Goal: Find contact information: Obtain details needed to contact an individual or organization

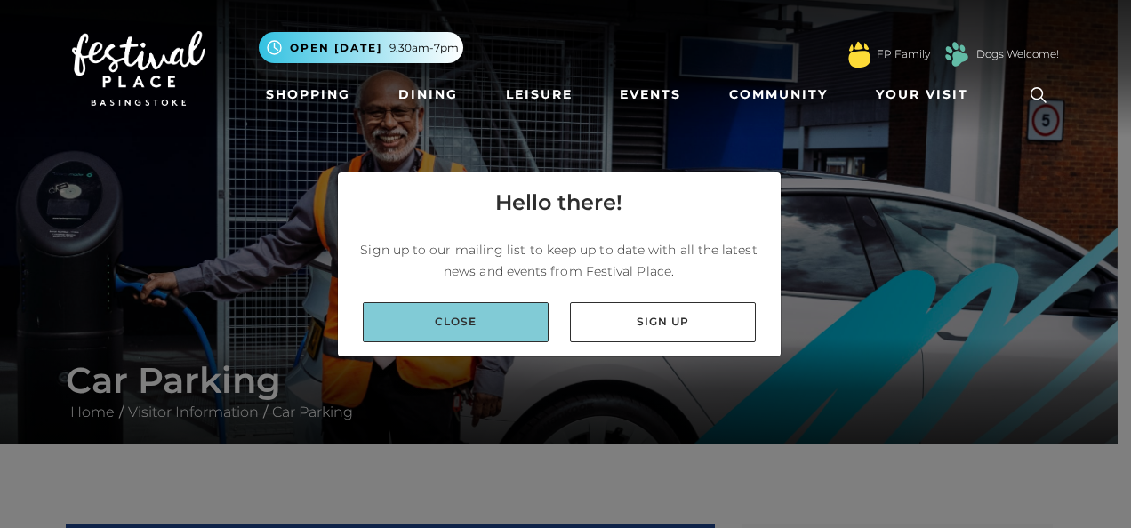
click at [497, 314] on link "Close" at bounding box center [456, 322] width 186 height 40
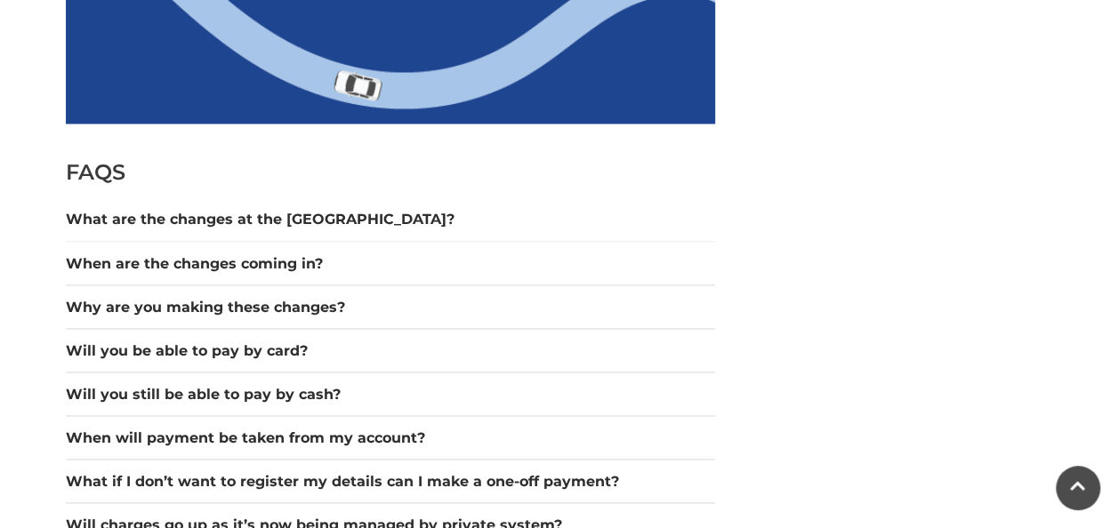
scroll to position [1462, 0]
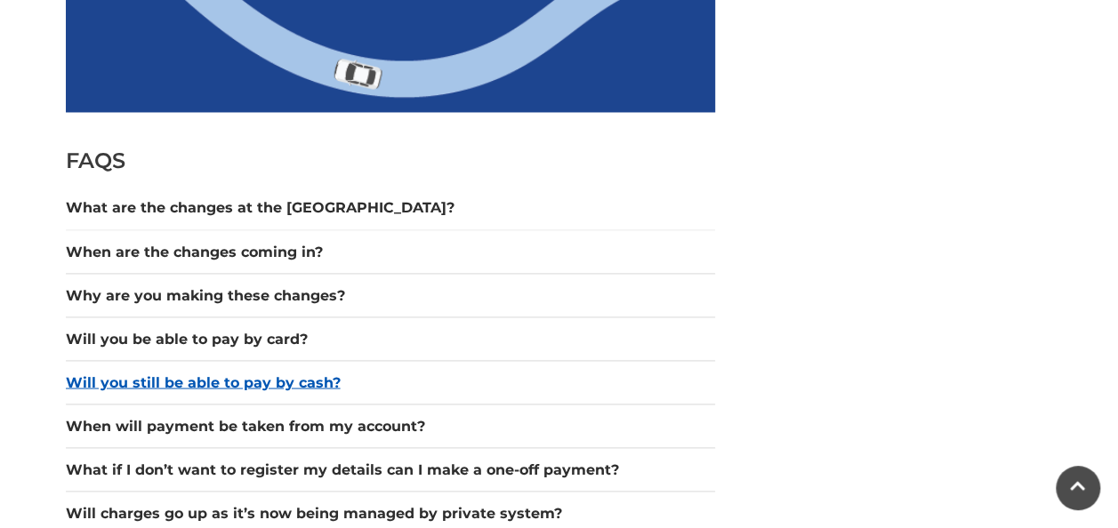
click at [226, 372] on button "Will you still be able to pay by cash?" at bounding box center [390, 382] width 649 height 21
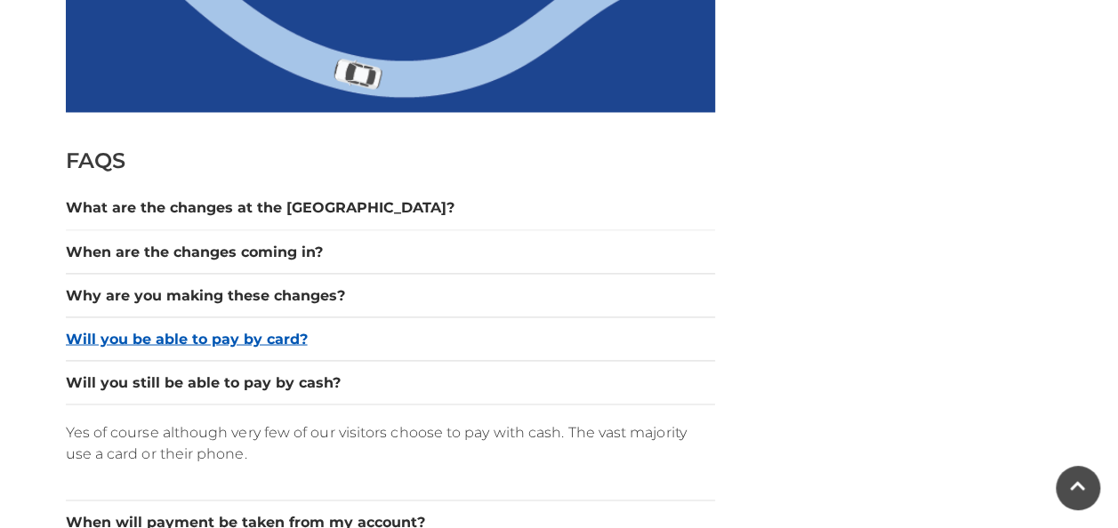
click at [222, 341] on button "Will you be able to pay by card?" at bounding box center [390, 338] width 649 height 21
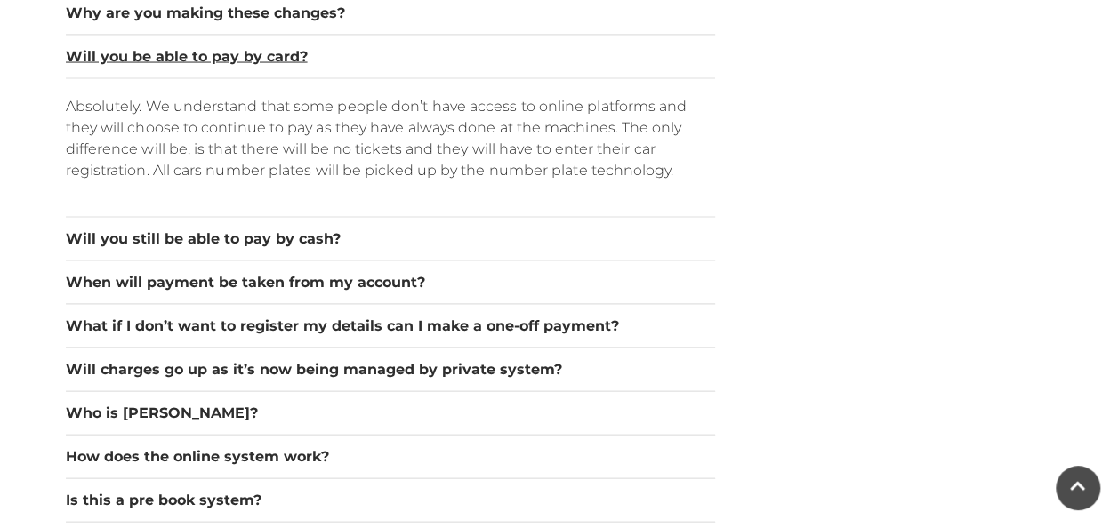
scroll to position [1750, 0]
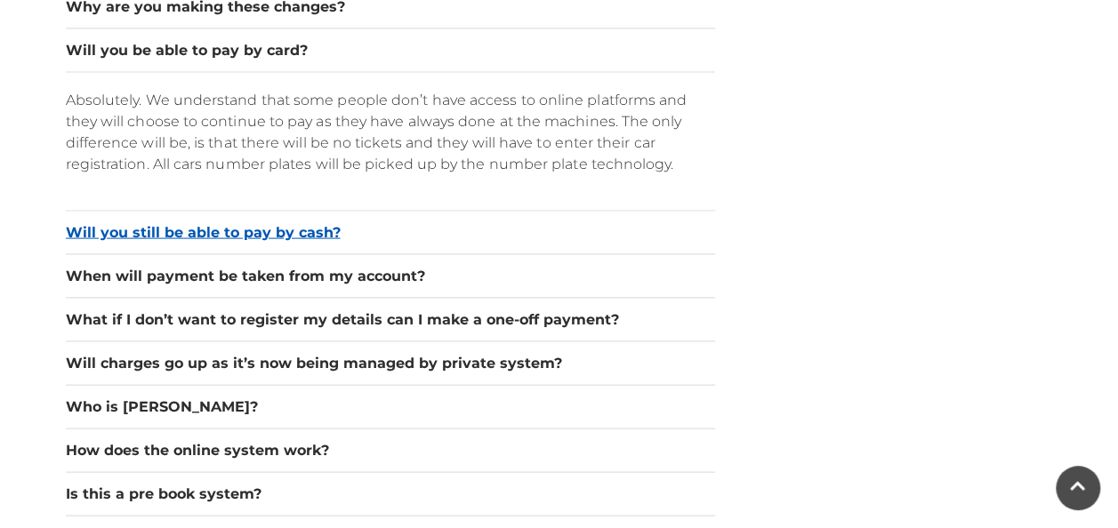
click at [267, 223] on button "Will you still be able to pay by cash?" at bounding box center [390, 232] width 649 height 21
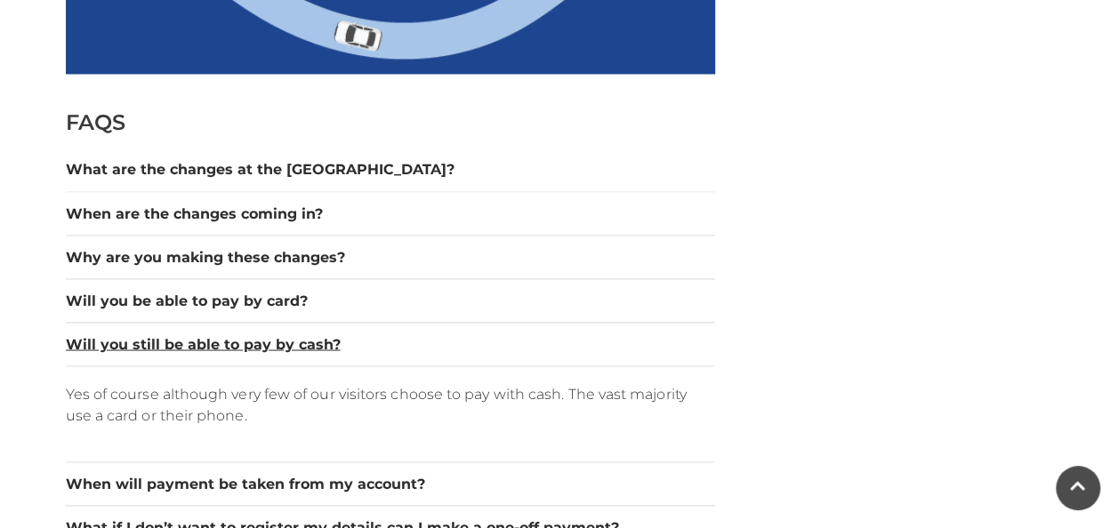
scroll to position [1511, 0]
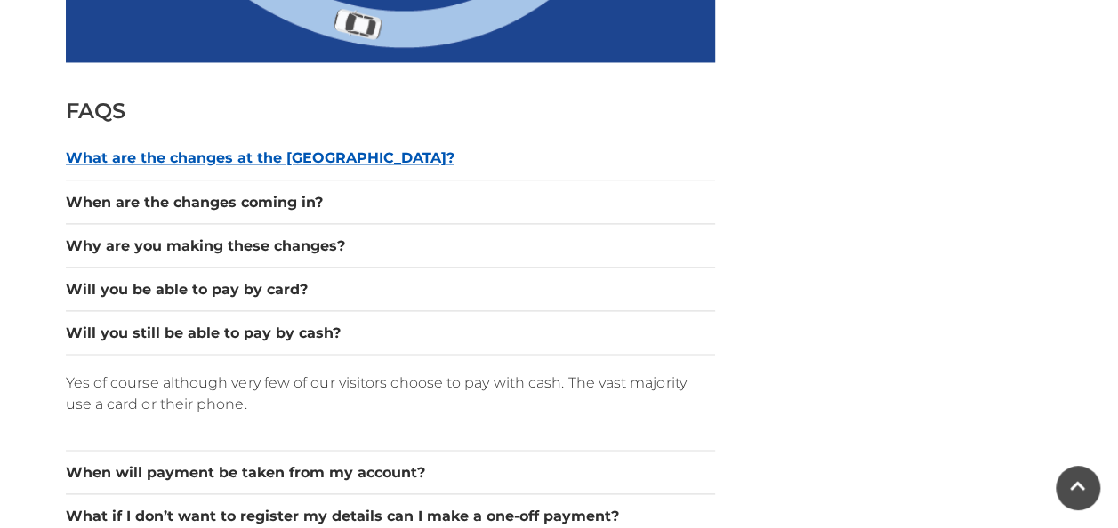
click at [317, 156] on button "What are the changes at the car park?" at bounding box center [390, 158] width 649 height 21
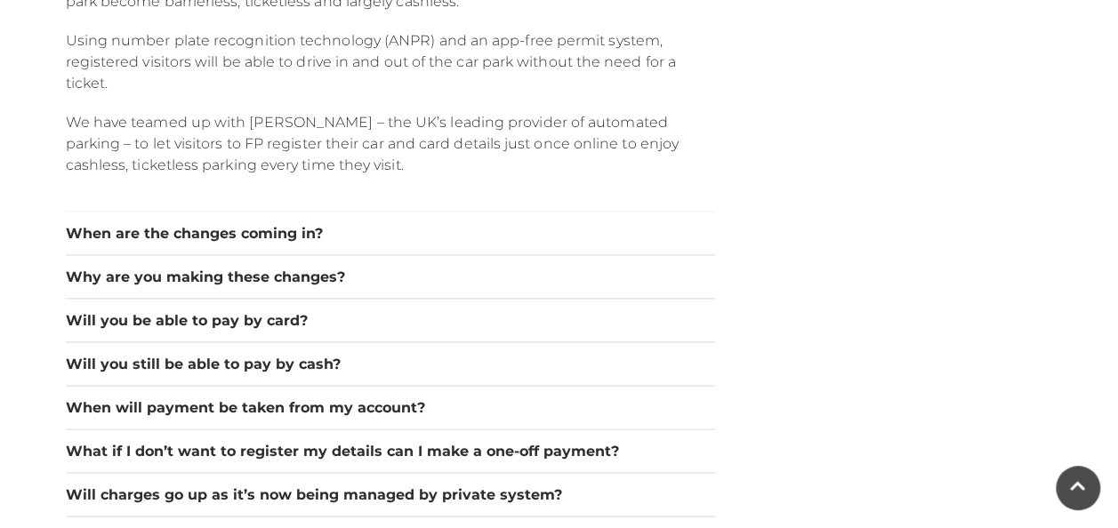
scroll to position [1745, 0]
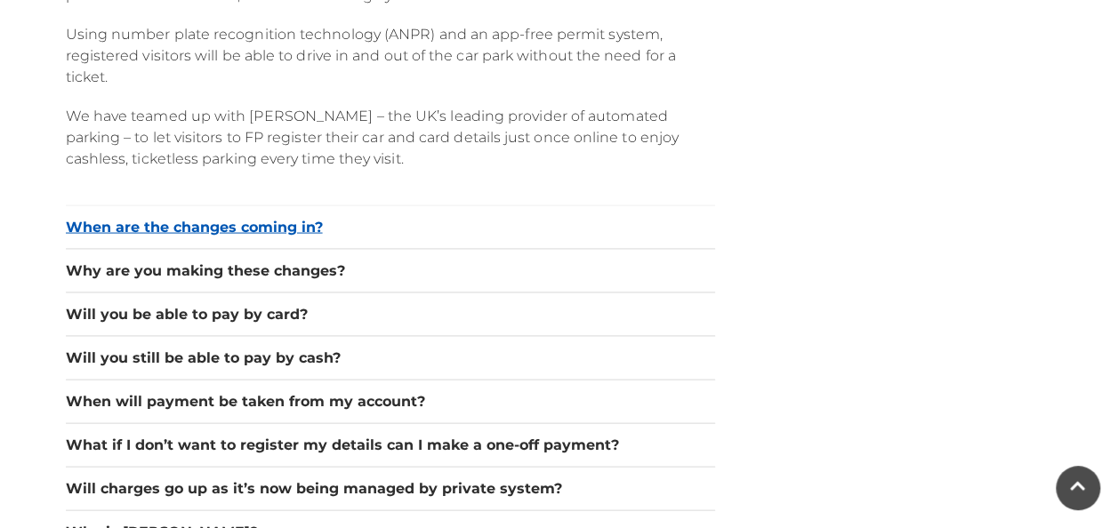
click at [207, 229] on button "When are the changes coming in?" at bounding box center [390, 227] width 649 height 21
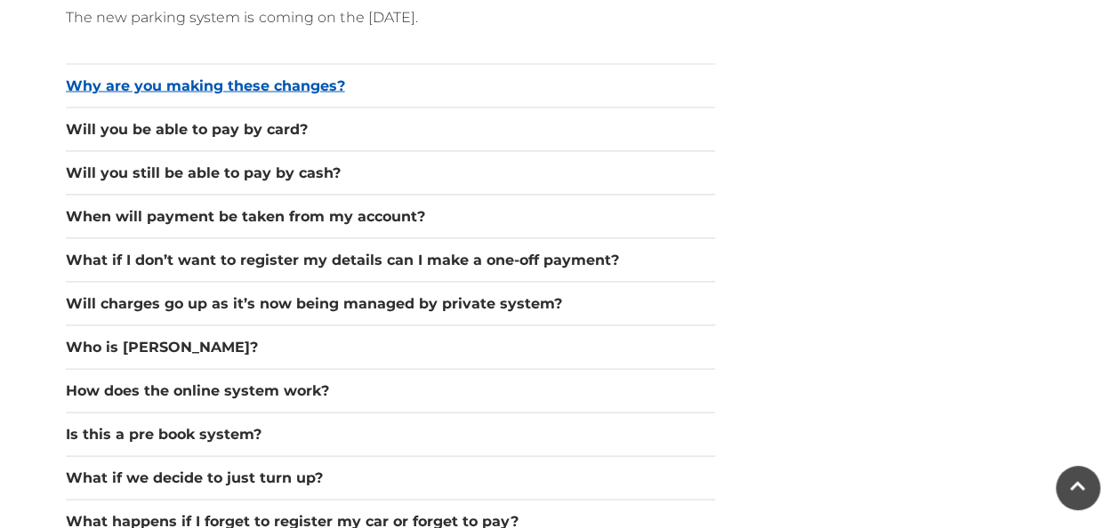
click at [240, 85] on button "Why are you making these changes?" at bounding box center [390, 86] width 649 height 21
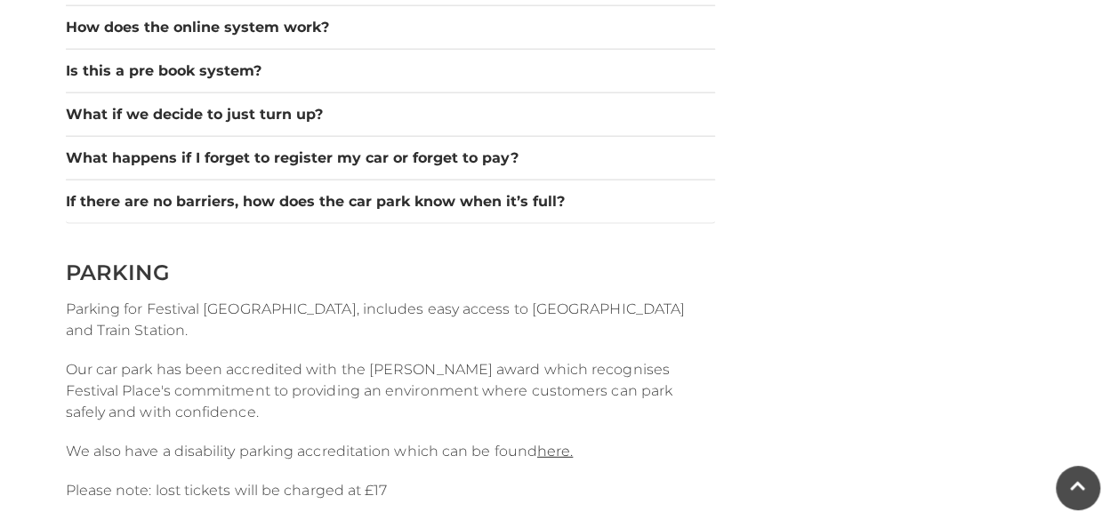
scroll to position [2169, 0]
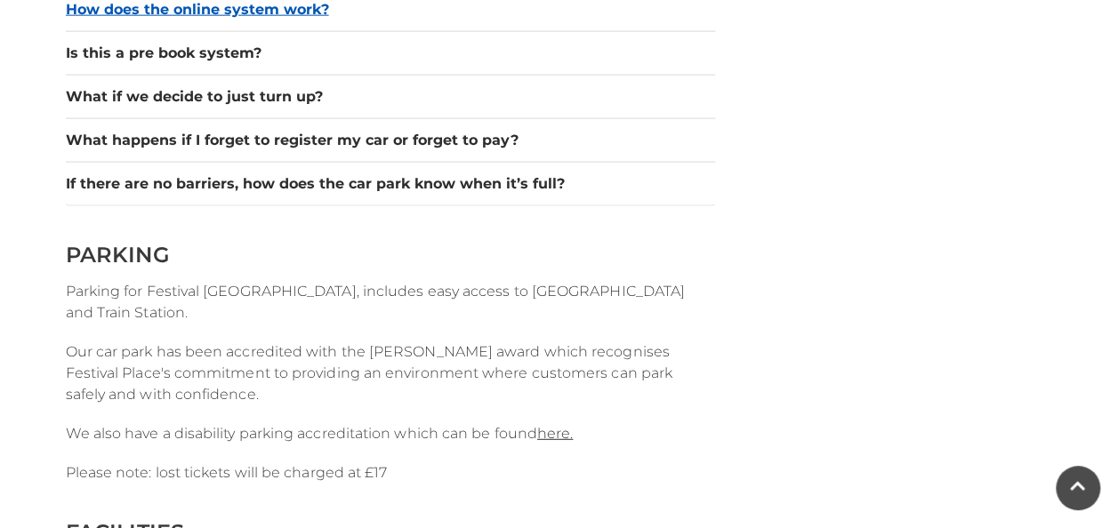
click at [245, 9] on button "How does the online system work?" at bounding box center [390, 9] width 649 height 21
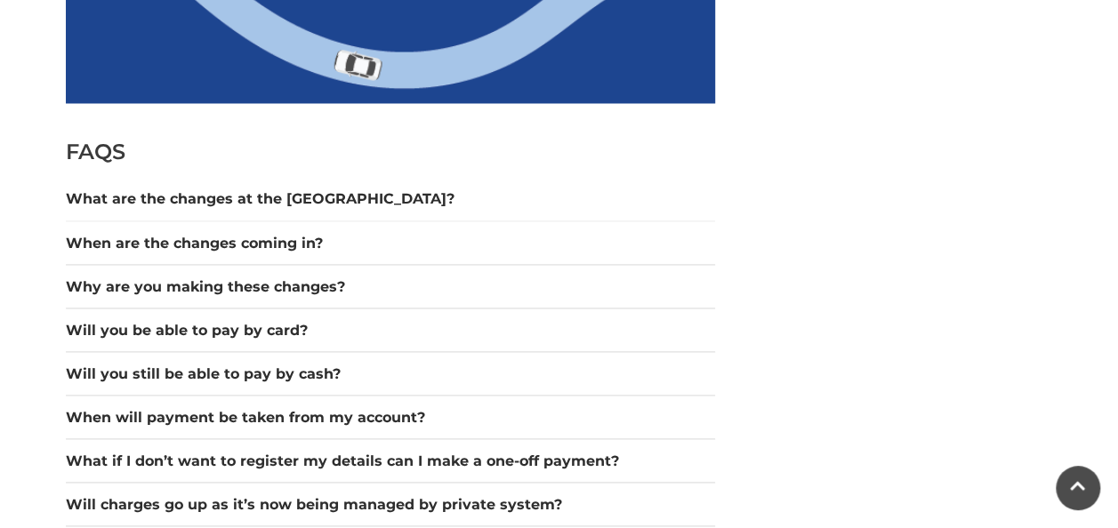
scroll to position [1483, 0]
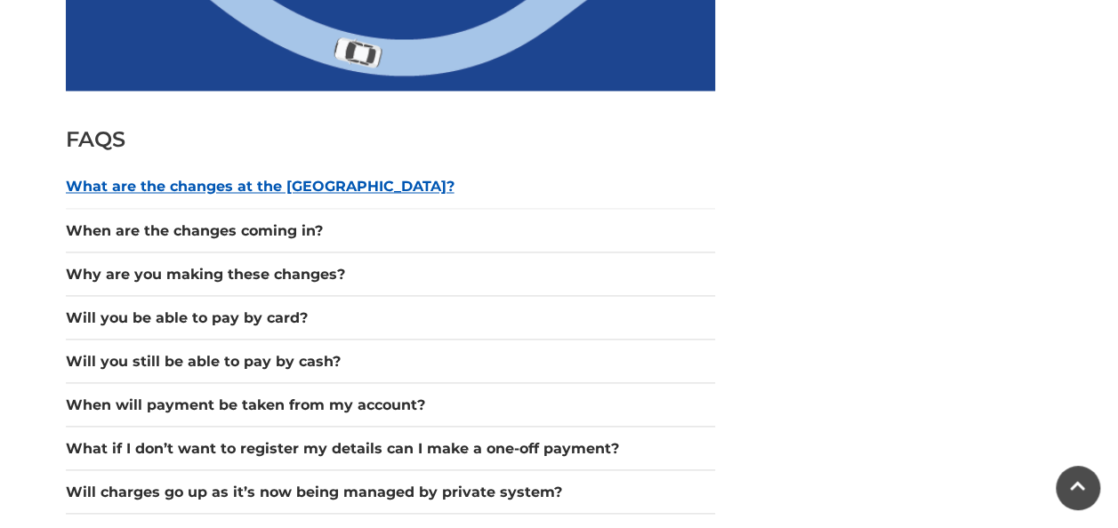
click at [267, 183] on button "What are the changes at the car park?" at bounding box center [390, 186] width 649 height 21
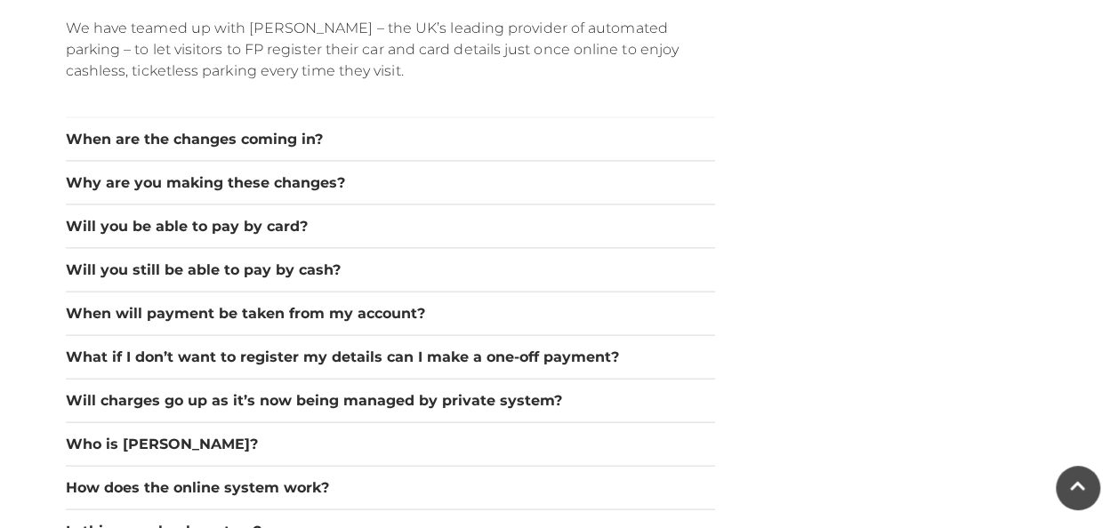
scroll to position [1851, 0]
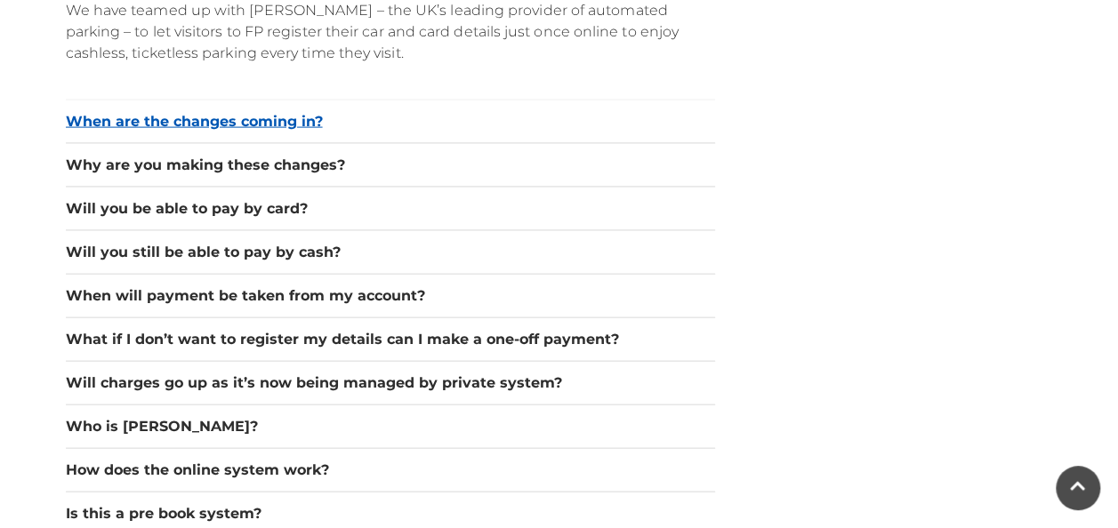
click at [224, 116] on button "When are the changes coming in?" at bounding box center [390, 121] width 649 height 21
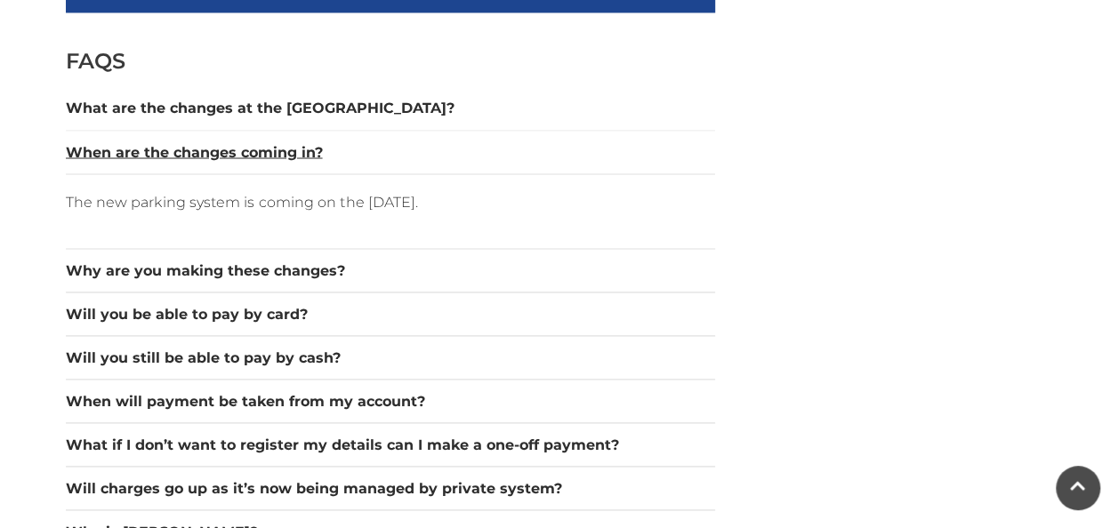
scroll to position [1574, 0]
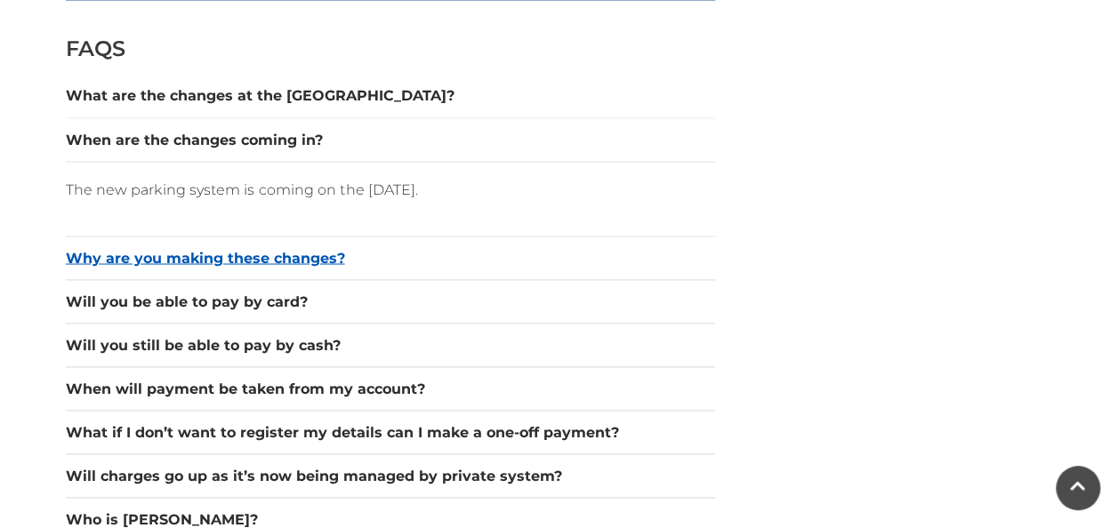
click at [289, 253] on button "Why are you making these changes?" at bounding box center [390, 257] width 649 height 21
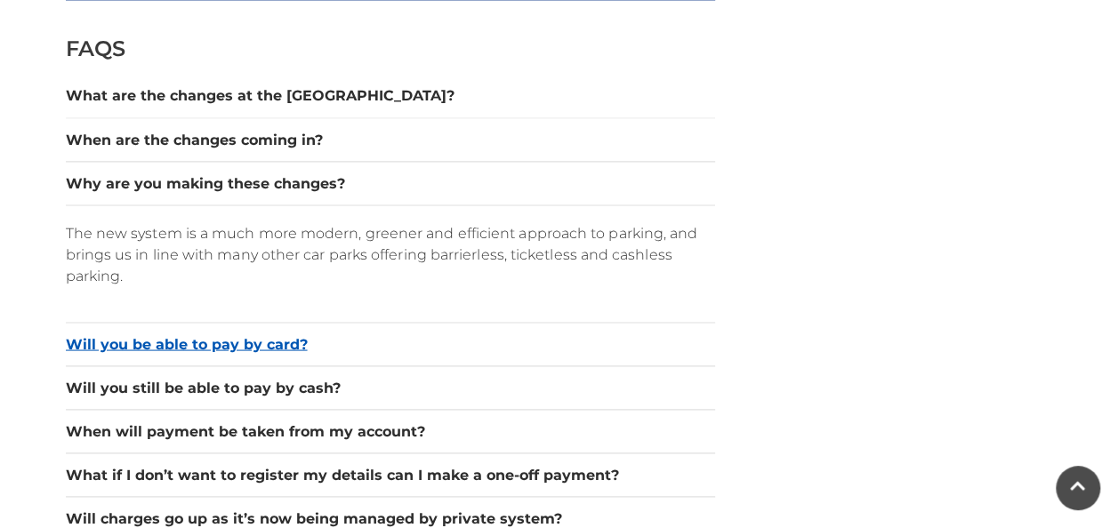
click at [241, 339] on button "Will you be able to pay by card?" at bounding box center [390, 343] width 649 height 21
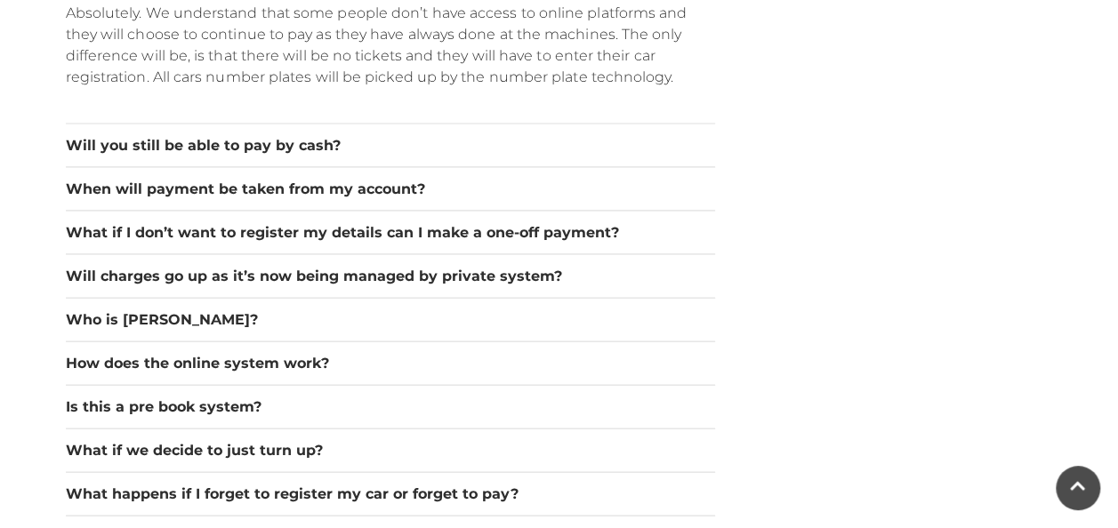
scroll to position [1861, 0]
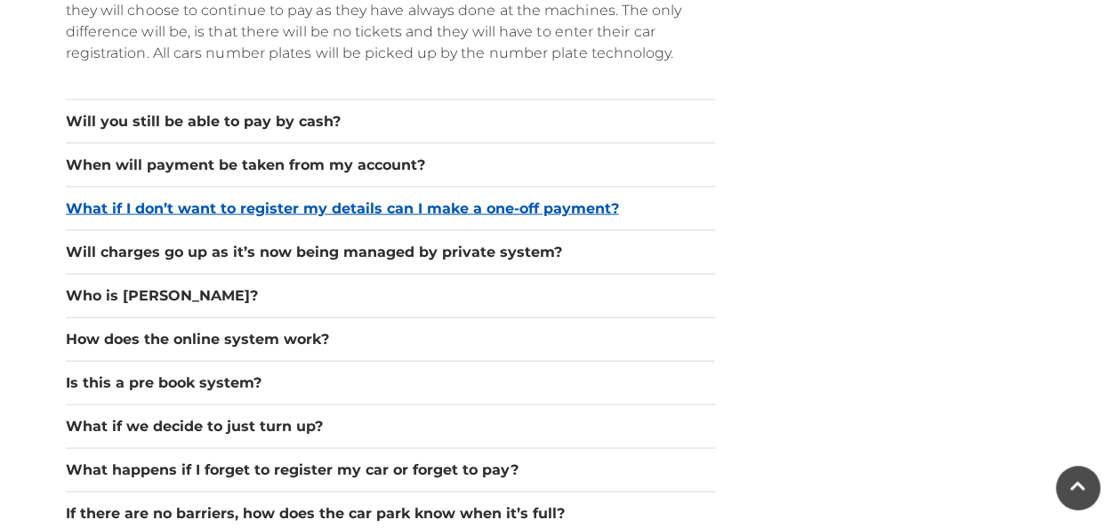
click at [391, 204] on button "What if I don’t want to register my details can I make a one-off payment?" at bounding box center [390, 208] width 649 height 21
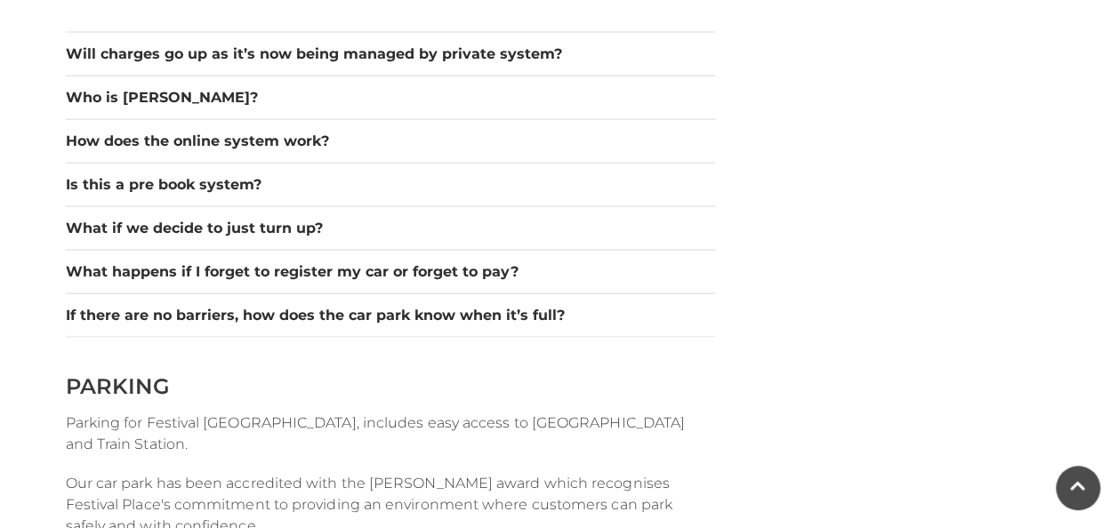
scroll to position [2082, 0]
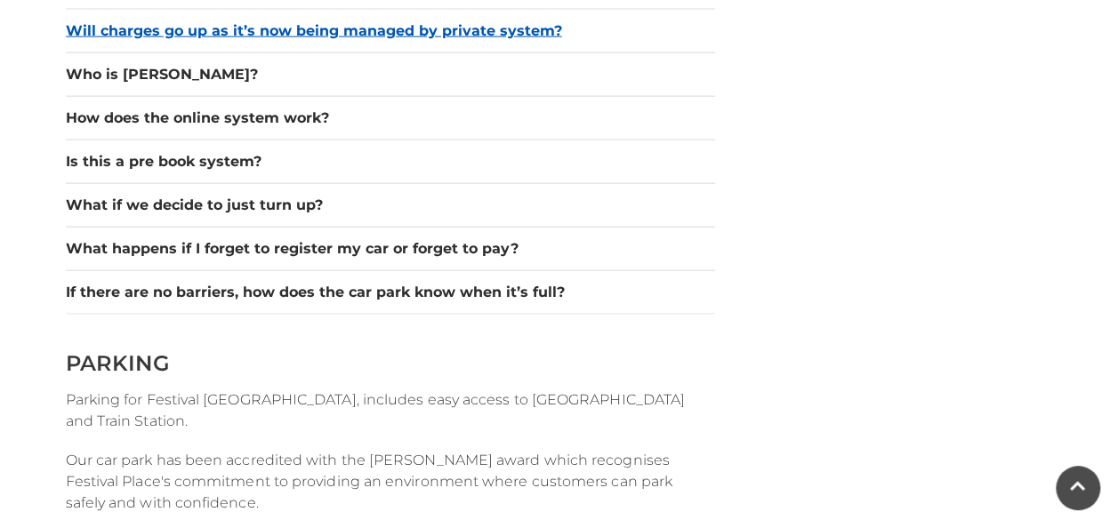
click at [325, 32] on button "Will charges go up as it’s now being managed by private system?" at bounding box center [390, 30] width 649 height 21
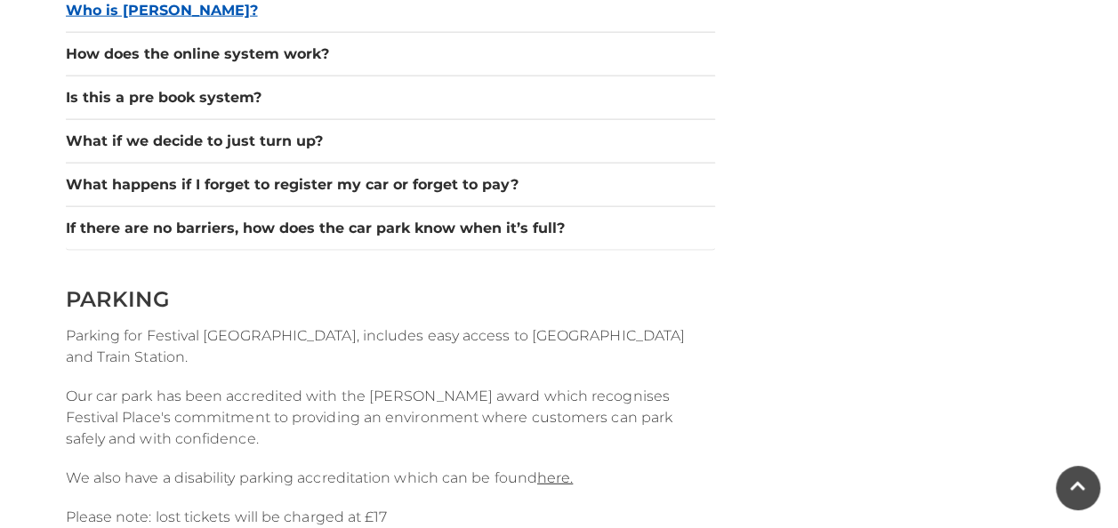
click at [148, 12] on button "Who is Hozah?" at bounding box center [390, 10] width 649 height 21
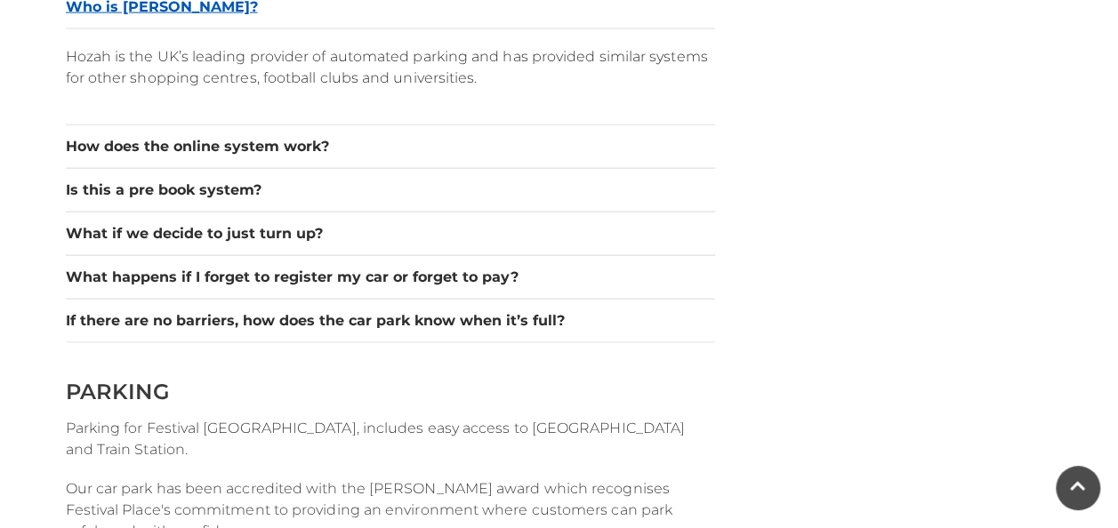
scroll to position [2008, 0]
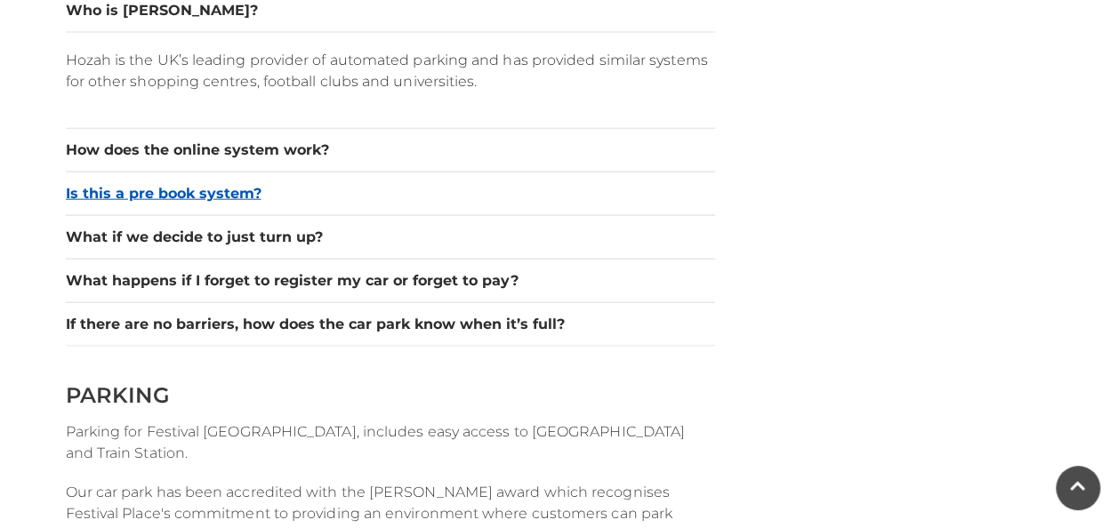
click at [188, 196] on button "Is this a pre book system?" at bounding box center [390, 193] width 649 height 21
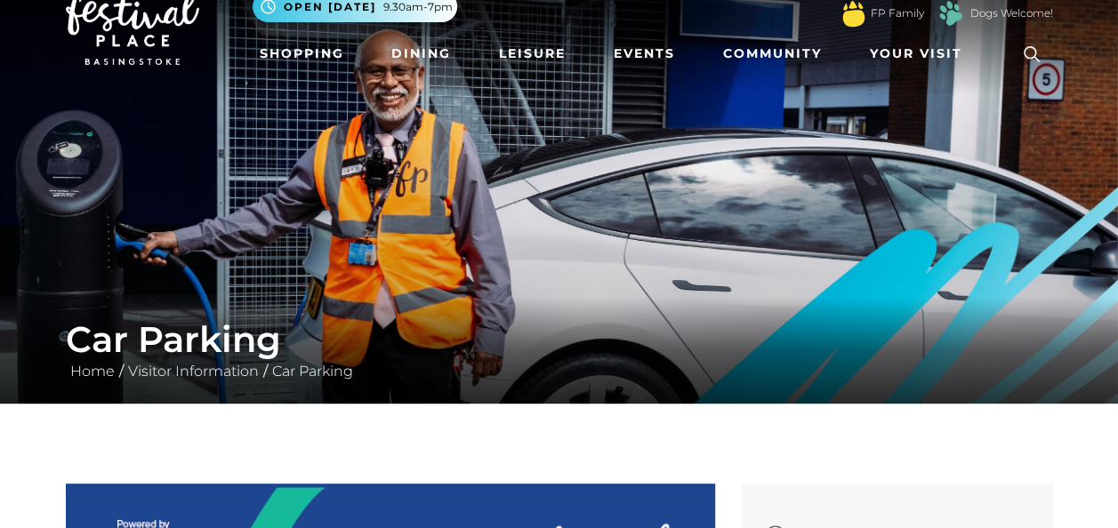
scroll to position [0, 0]
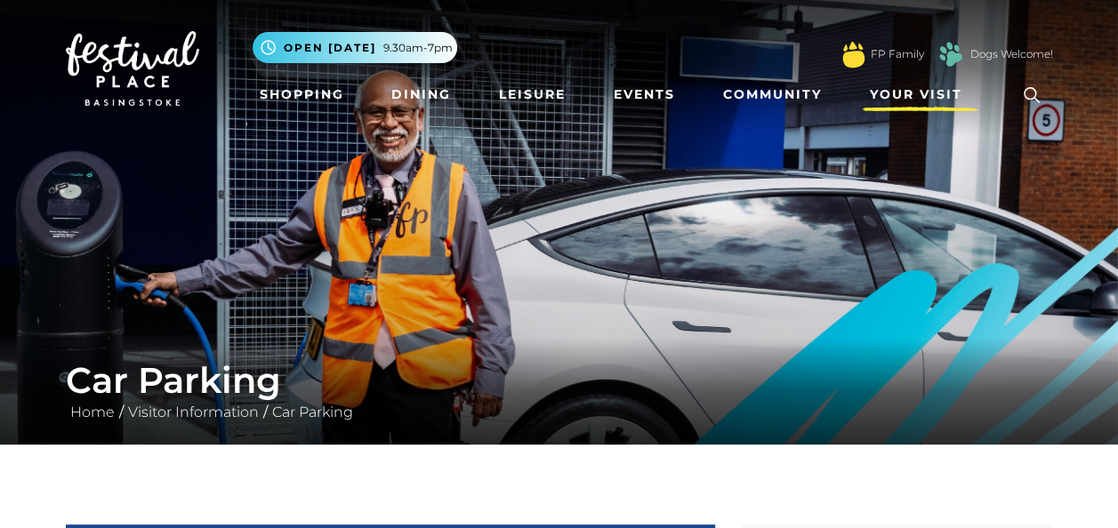
click at [916, 98] on span "Your Visit" at bounding box center [916, 94] width 92 height 19
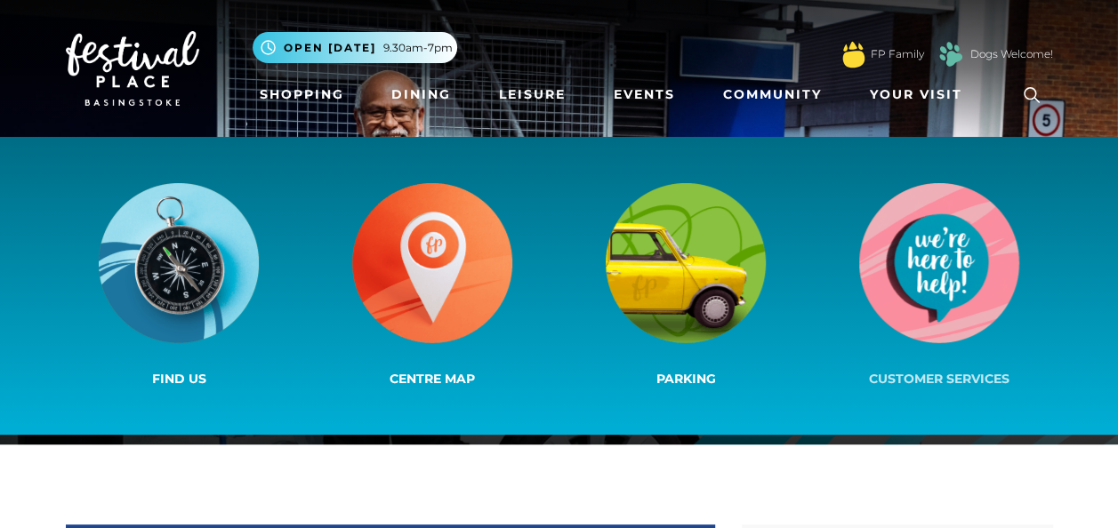
click at [902, 263] on img at bounding box center [939, 263] width 160 height 160
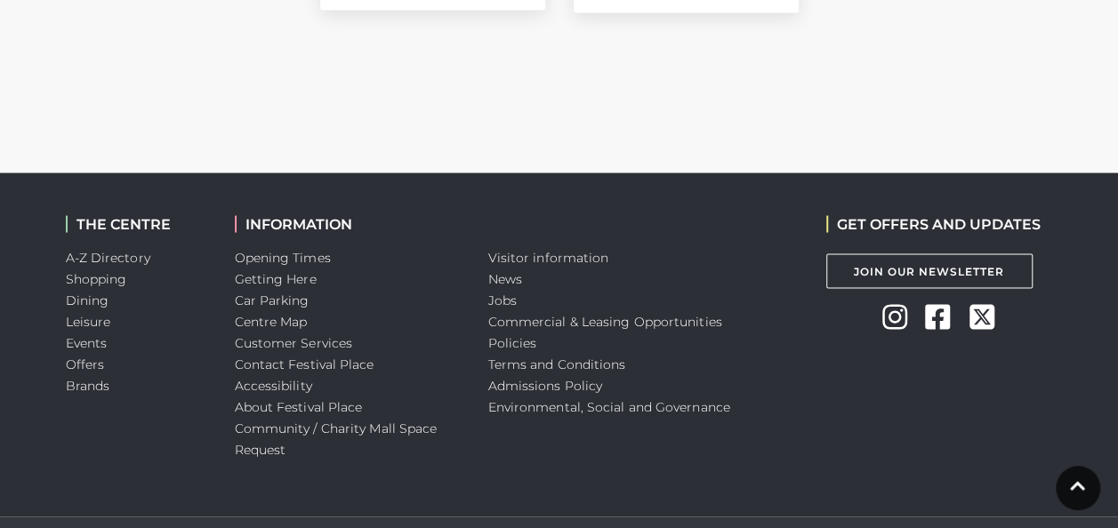
scroll to position [1659, 0]
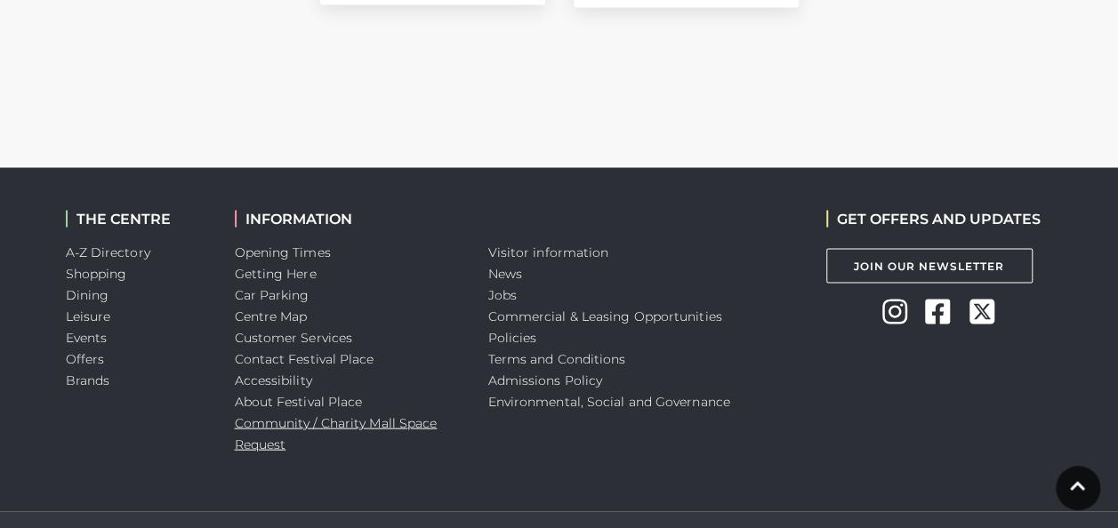
click at [263, 441] on link "Community / Charity Mall Space Request" at bounding box center [336, 432] width 203 height 37
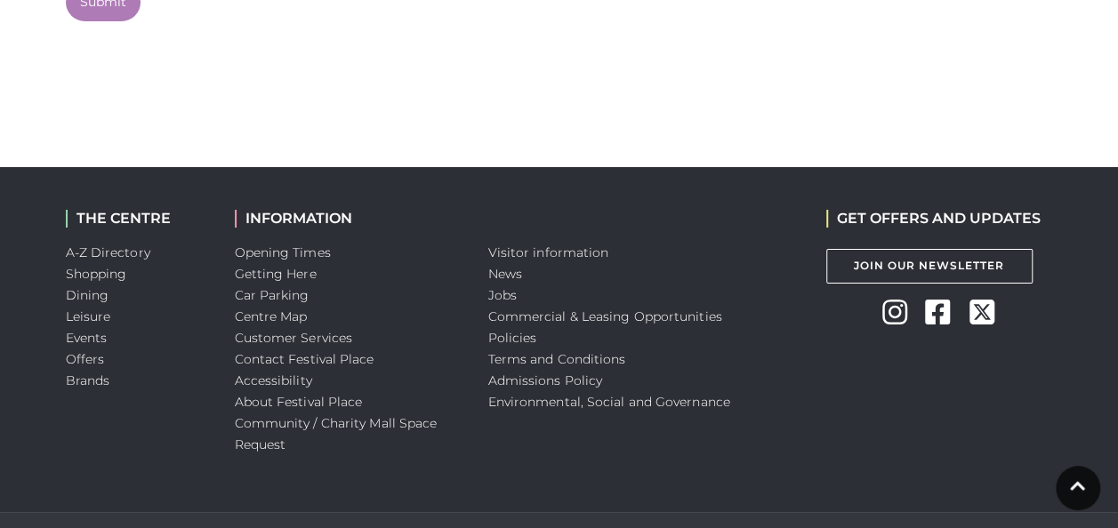
scroll to position [3217, 0]
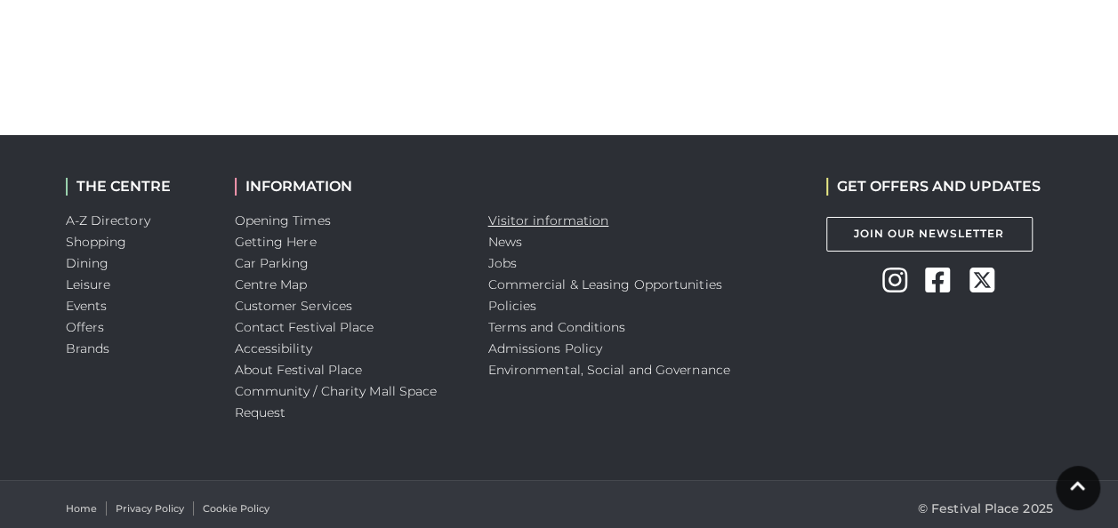
click at [580, 212] on link "Visitor information" at bounding box center [548, 220] width 121 height 16
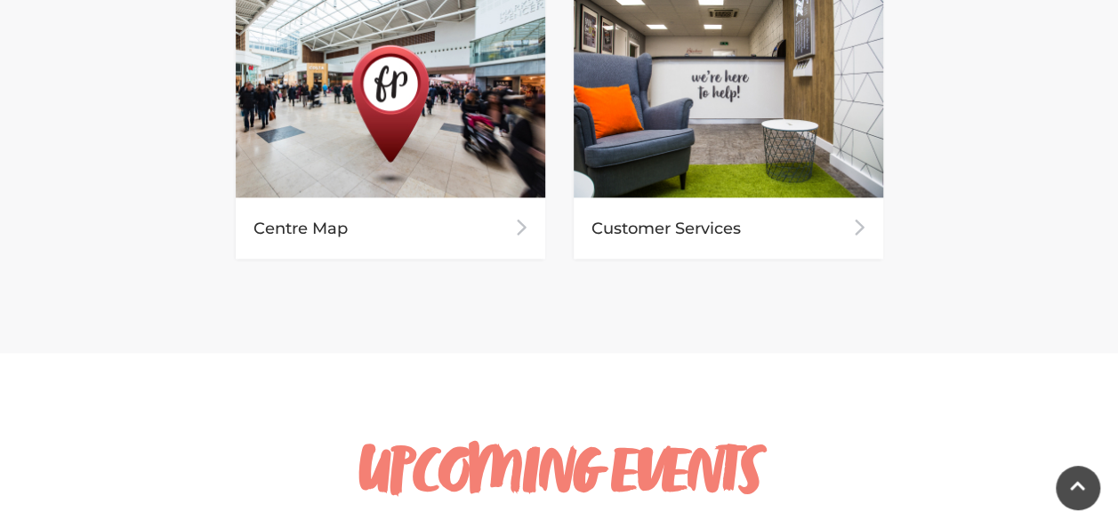
scroll to position [1219, 0]
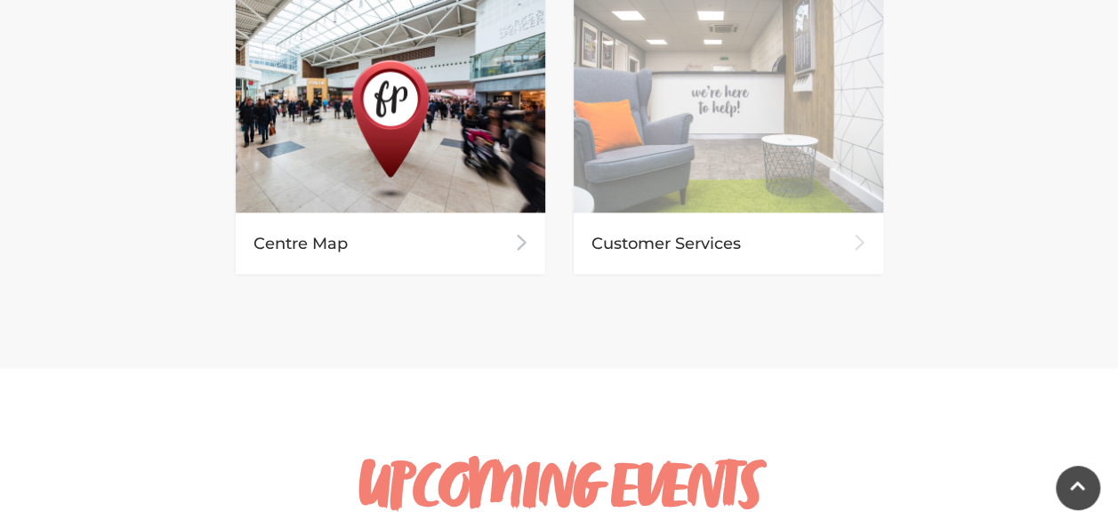
click at [763, 220] on div "Customer Services" at bounding box center [727, 242] width 309 height 61
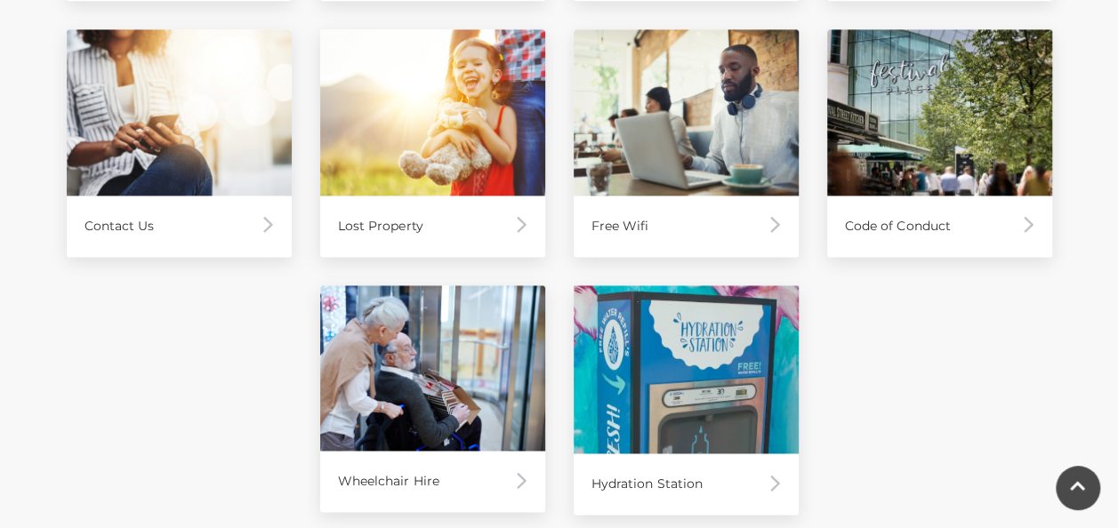
scroll to position [1206, 0]
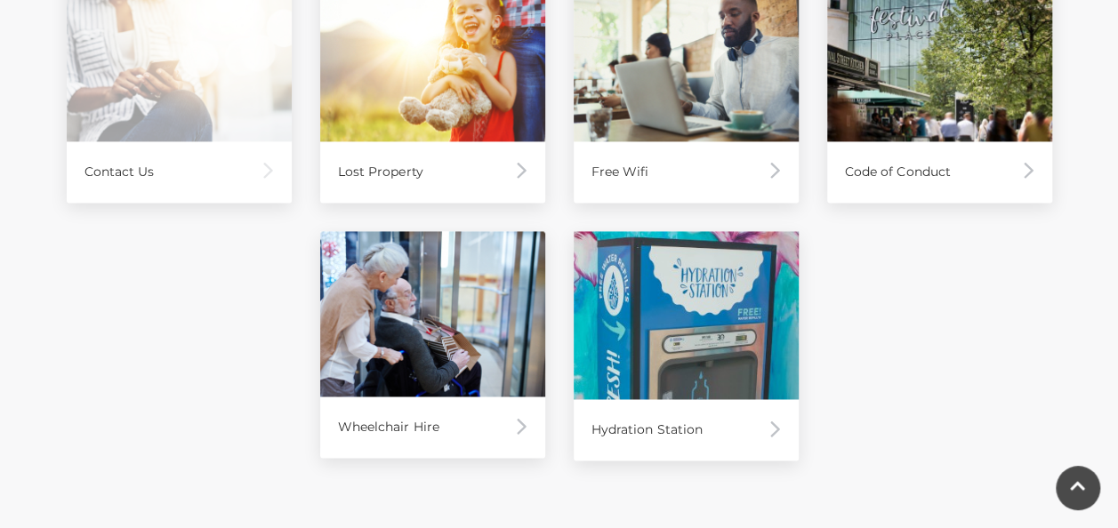
click at [114, 145] on div "Contact Us" at bounding box center [179, 171] width 225 height 61
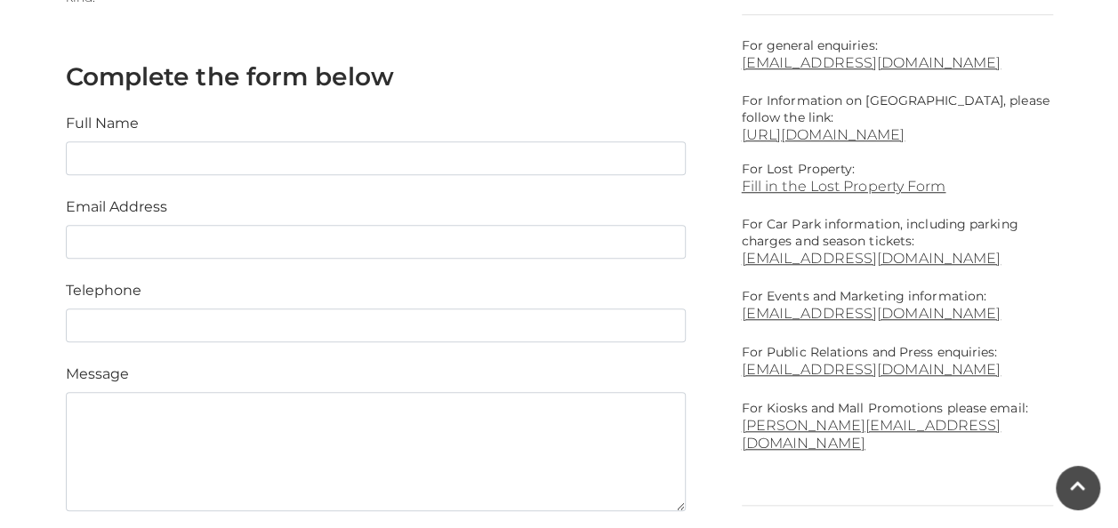
scroll to position [656, 0]
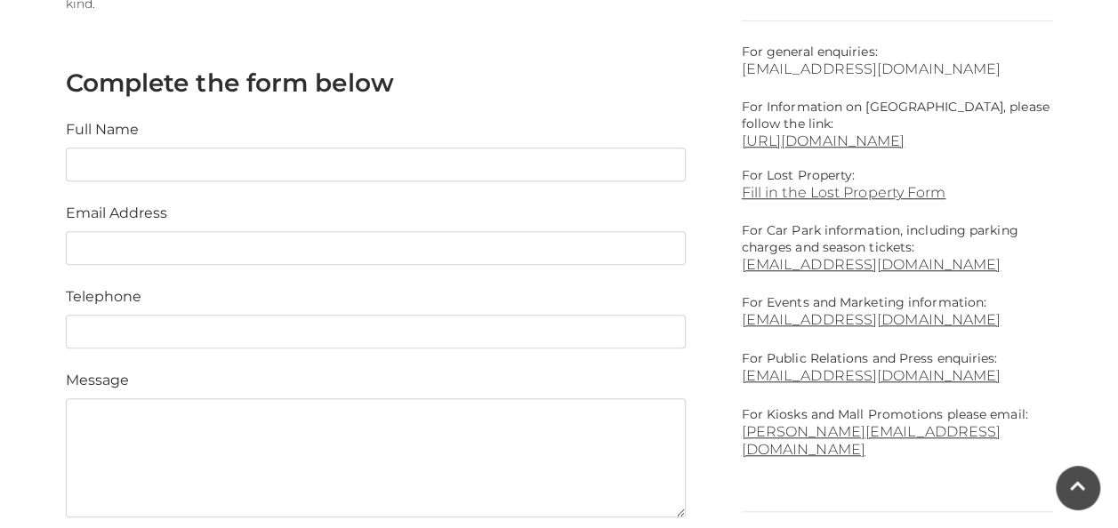
click at [853, 66] on link "[EMAIL_ADDRESS][DOMAIN_NAME]" at bounding box center [897, 68] width 311 height 17
